Goal: Complete application form: Complete application form

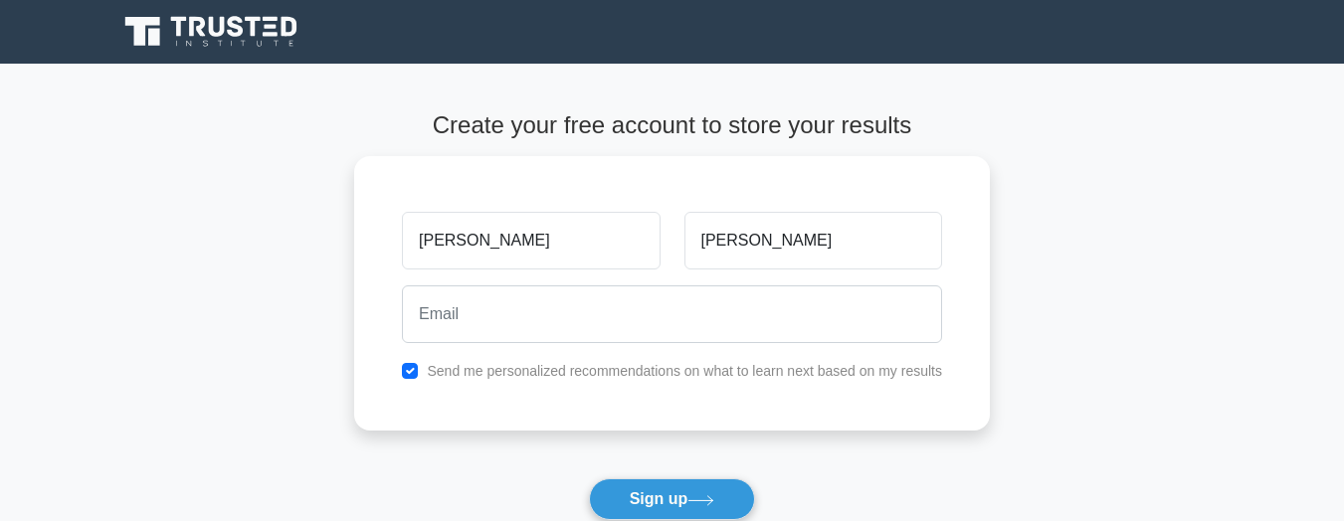
type input "[PERSON_NAME]"
click at [589, 478] on button "Sign up" at bounding box center [672, 499] width 167 height 42
click at [717, 508] on button "Sign up" at bounding box center [672, 499] width 167 height 42
click at [714, 496] on icon at bounding box center [700, 500] width 27 height 11
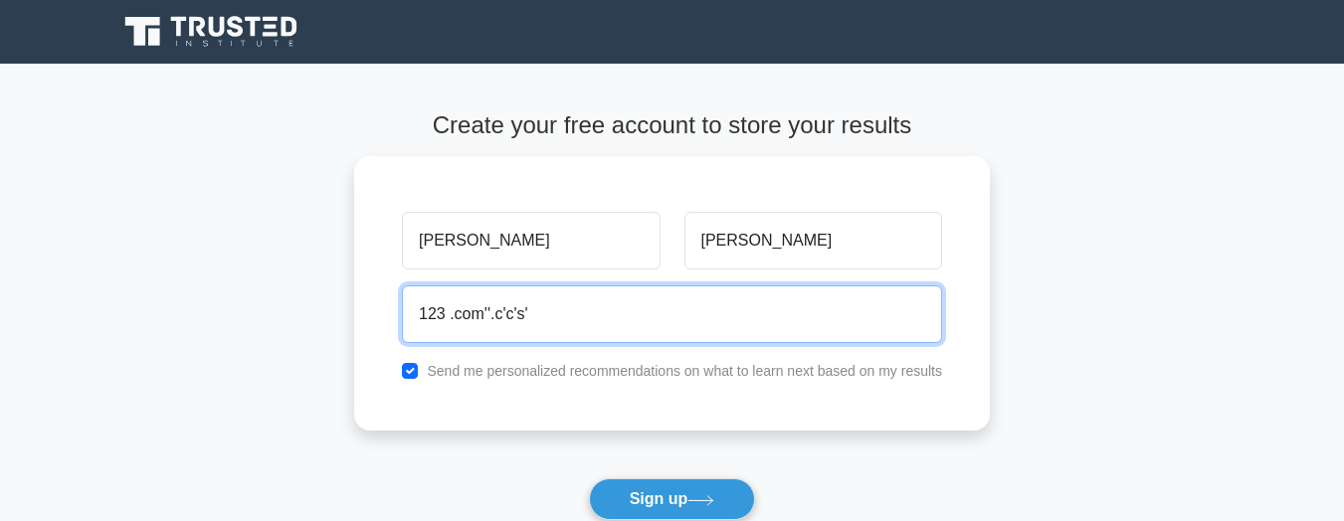
click at [589, 478] on button "Sign up" at bounding box center [672, 499] width 167 height 42
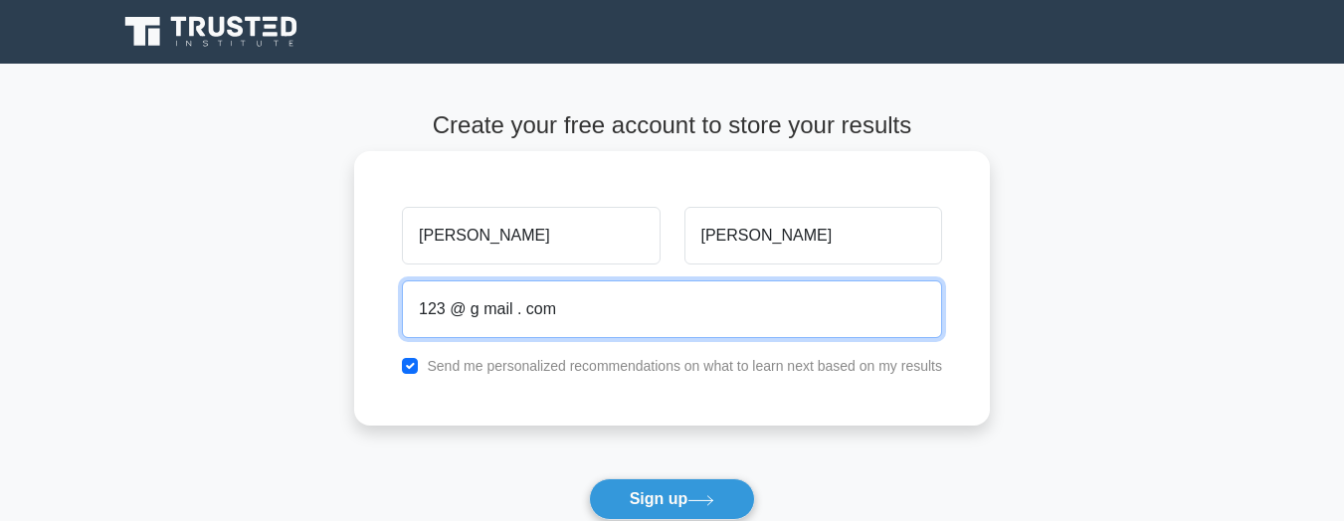
click at [589, 478] on button "Sign up" at bounding box center [672, 499] width 167 height 42
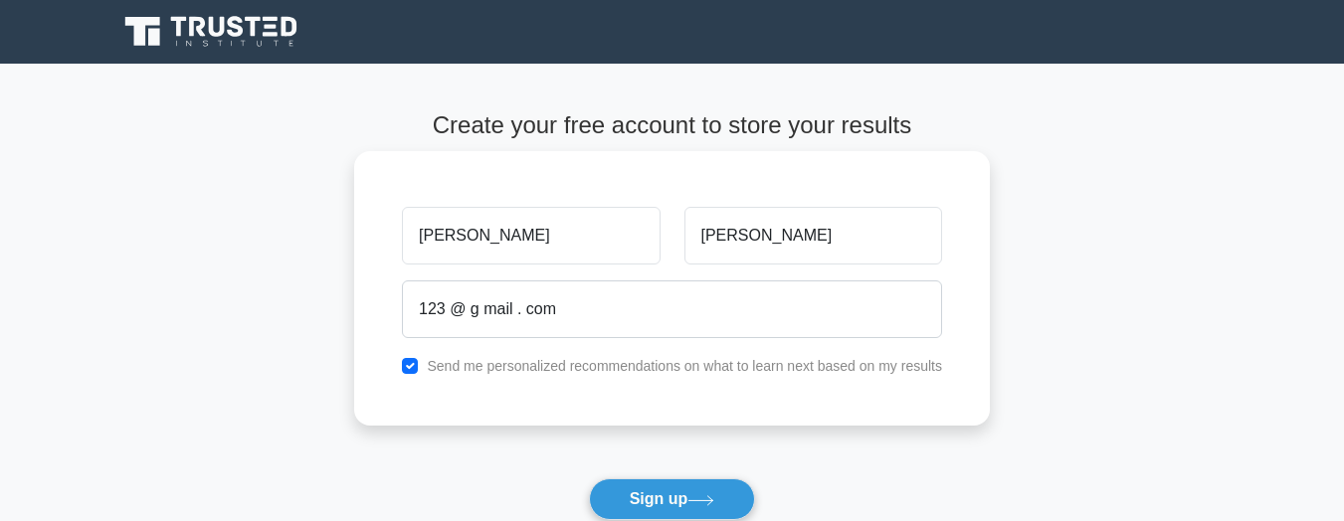
click at [633, 358] on label "Send me personalized recommendations on what to learn next based on my results" at bounding box center [684, 366] width 515 height 16
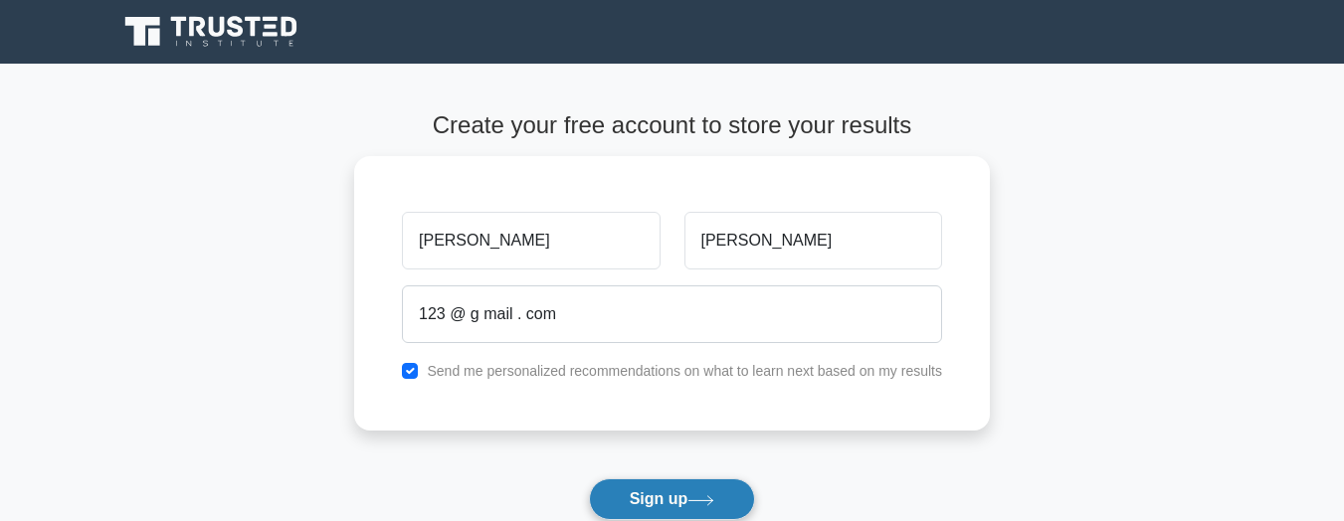
click at [704, 507] on button "Sign up" at bounding box center [672, 499] width 167 height 42
click at [707, 495] on icon at bounding box center [700, 500] width 27 height 11
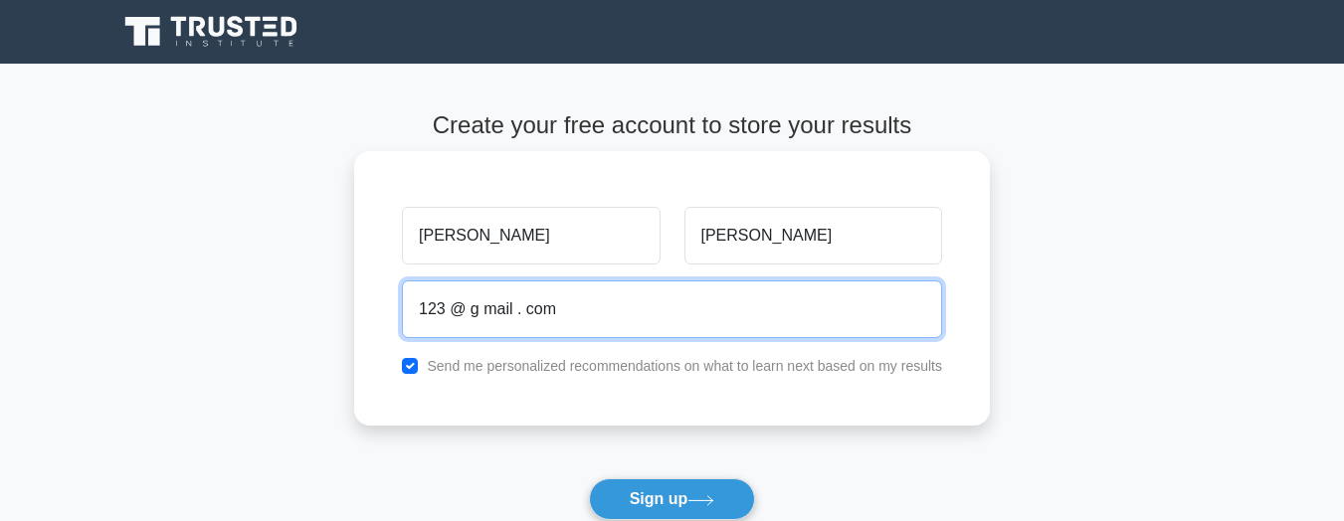
click at [599, 308] on input "123 @ g mail . com" at bounding box center [672, 310] width 540 height 58
type input "1"
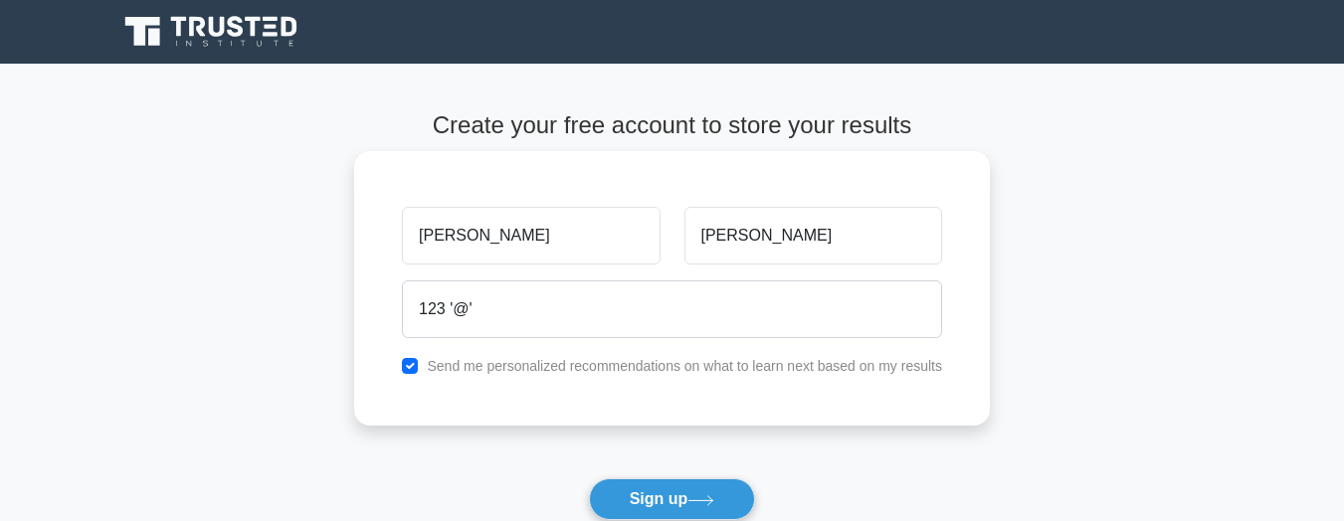
click at [497, 359] on label "Send me personalized recommendations on what to learn next based on my results" at bounding box center [684, 366] width 515 height 16
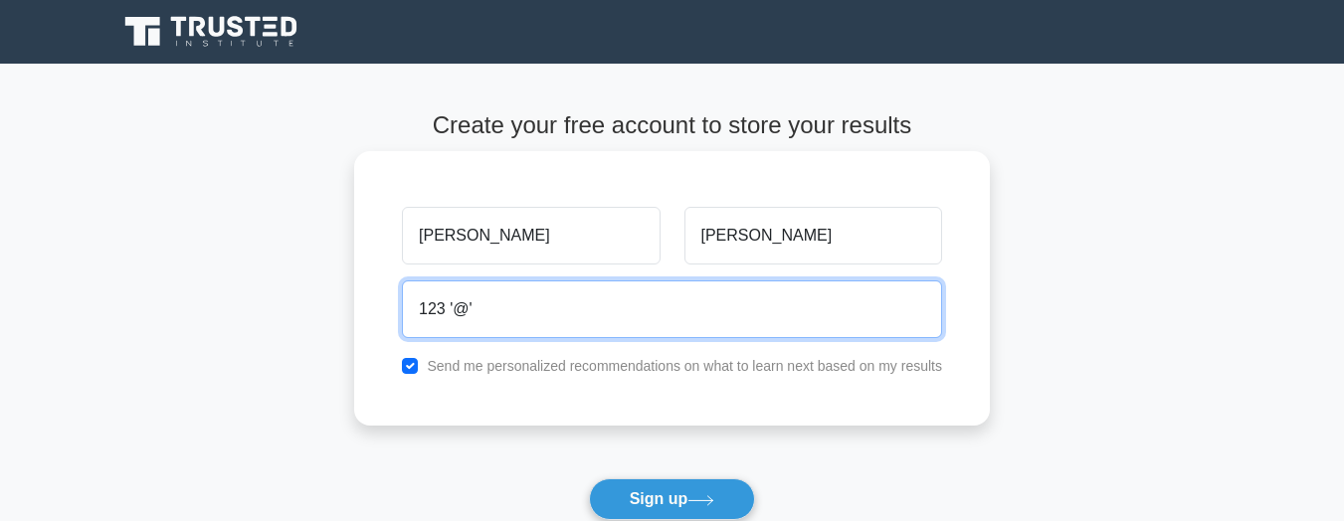
click at [747, 309] on input "123 '@'" at bounding box center [672, 310] width 540 height 58
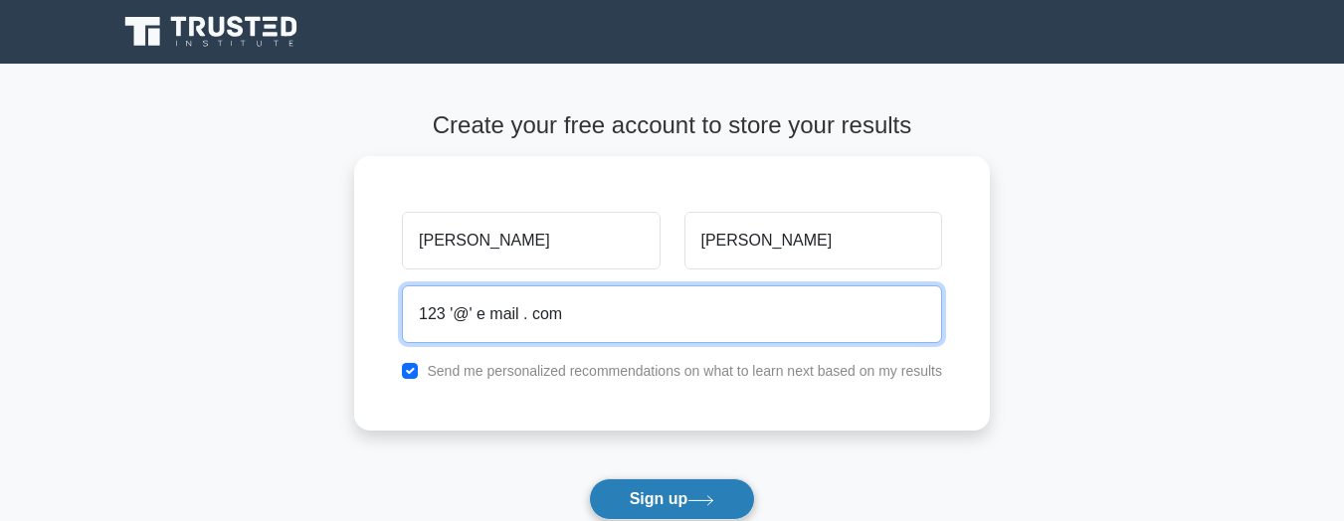
type input "123 '@' e mail . com"
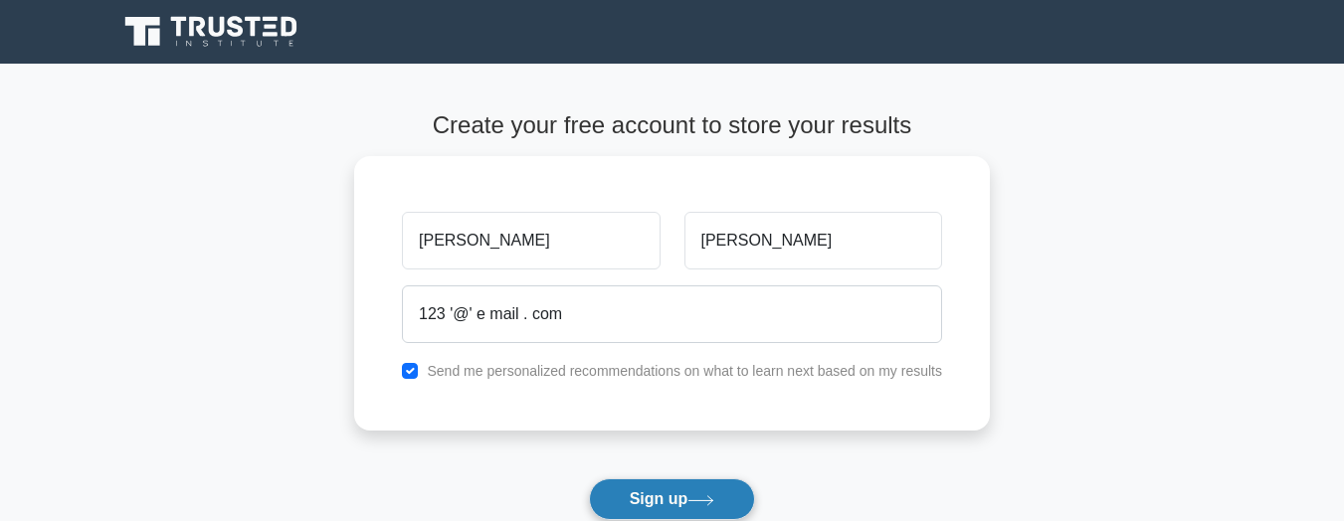
click at [698, 512] on button "Sign up" at bounding box center [672, 499] width 167 height 42
click at [716, 492] on button "Sign up" at bounding box center [672, 499] width 167 height 42
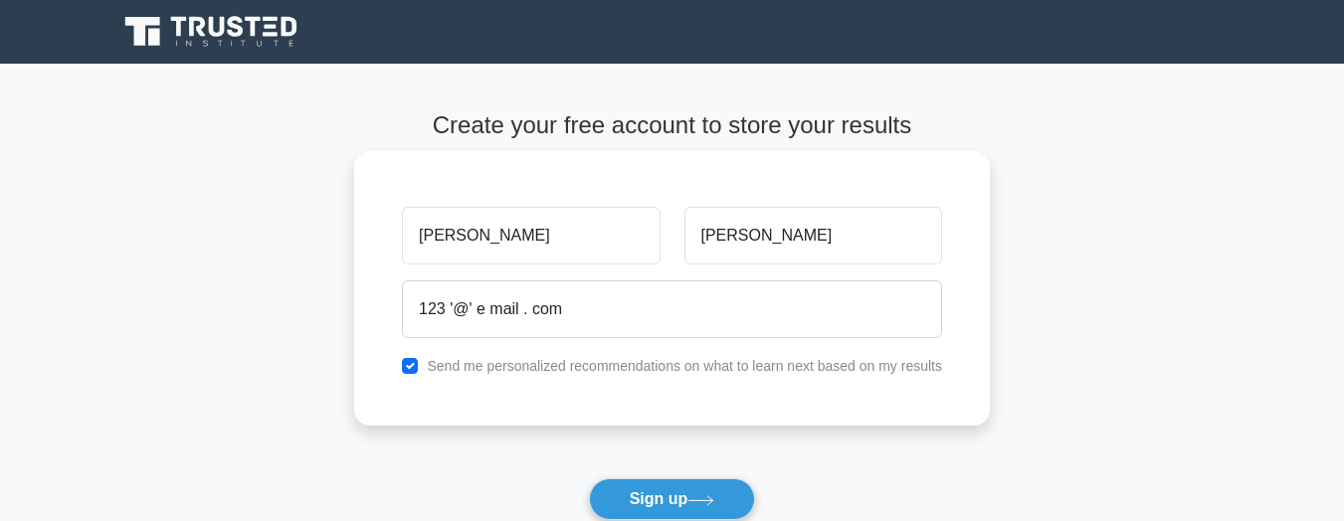
click at [570, 368] on label "Send me personalized recommendations on what to learn next based on my results" at bounding box center [684, 366] width 515 height 16
click at [408, 358] on input "checkbox" at bounding box center [410, 366] width 16 height 16
checkbox input "false"
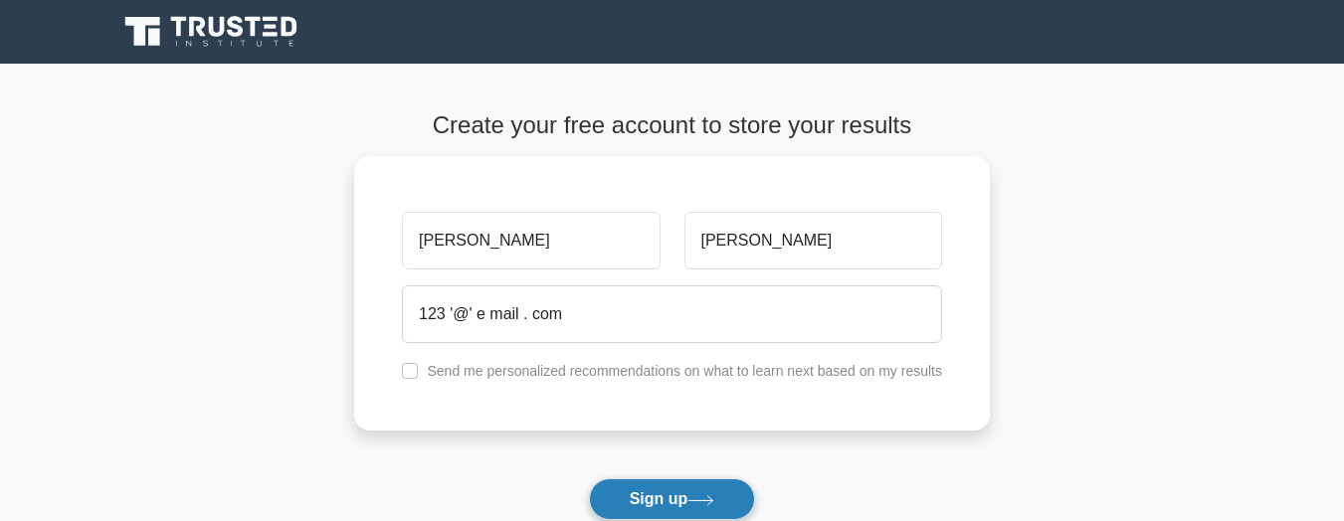
click at [695, 500] on button "Sign up" at bounding box center [672, 499] width 167 height 42
click at [690, 513] on button "Sign up" at bounding box center [672, 499] width 167 height 42
